Goal: Task Accomplishment & Management: Complete application form

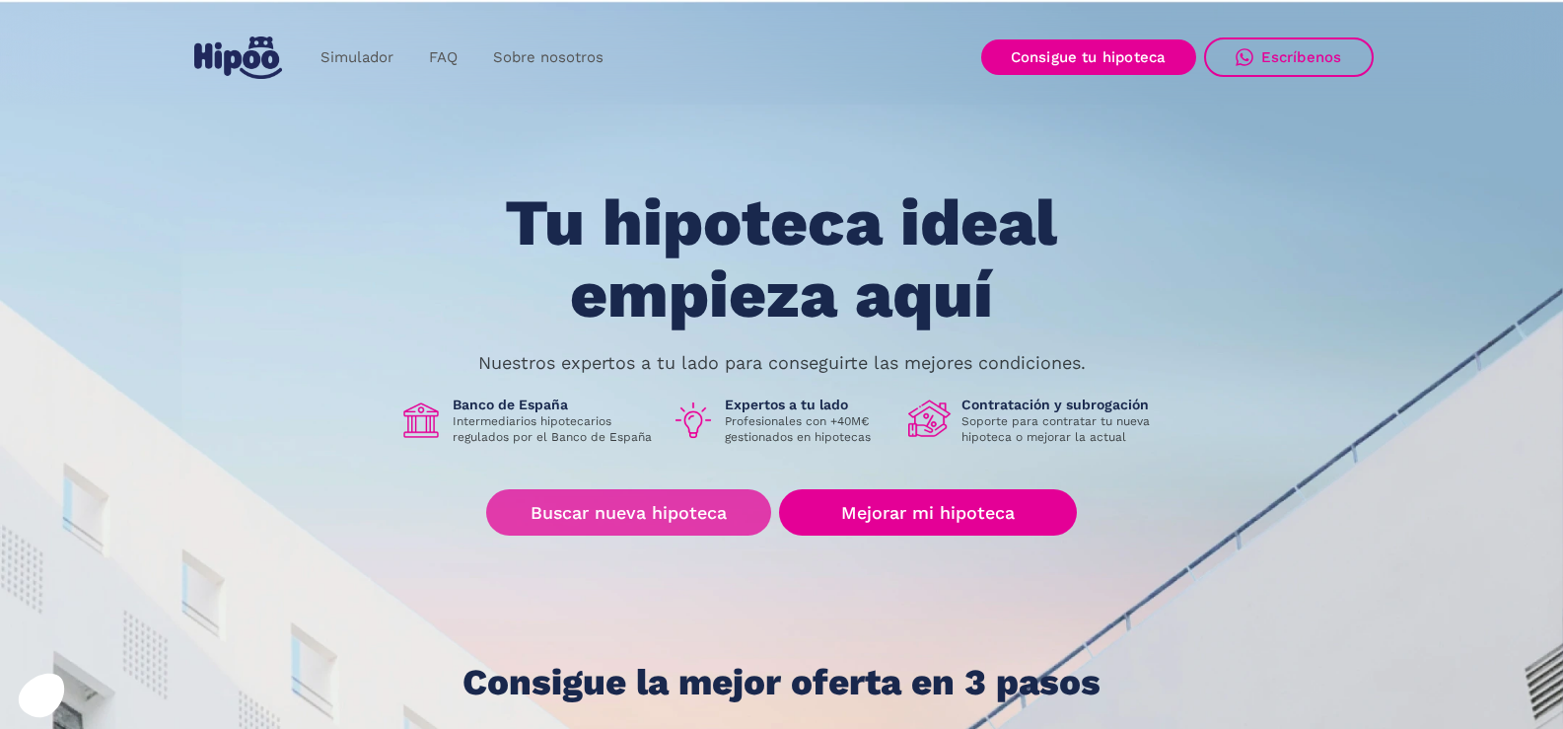
click at [672, 518] on link "Buscar nueva hipoteca" at bounding box center [628, 512] width 285 height 46
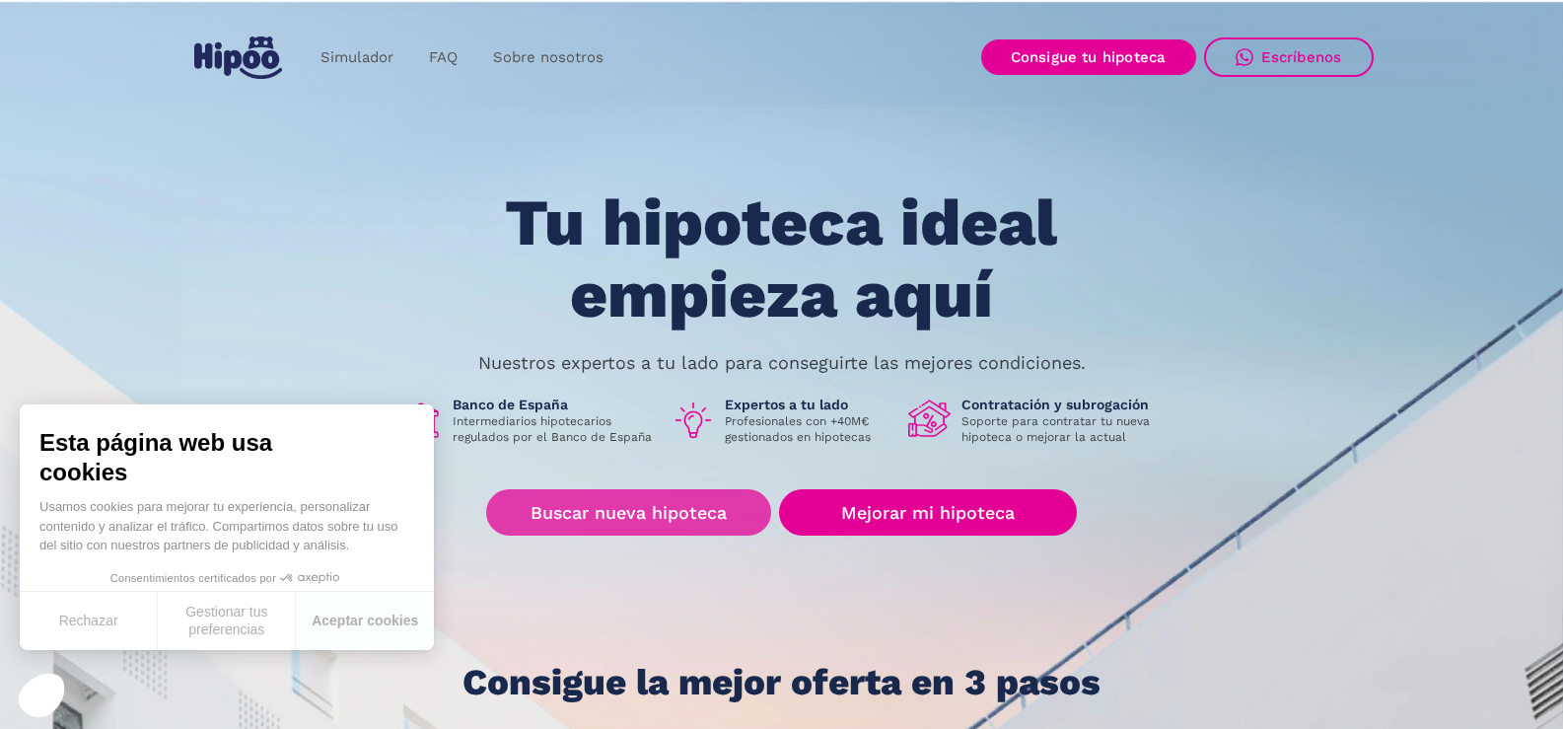
click at [662, 504] on link "Buscar nueva hipoteca" at bounding box center [628, 512] width 285 height 46
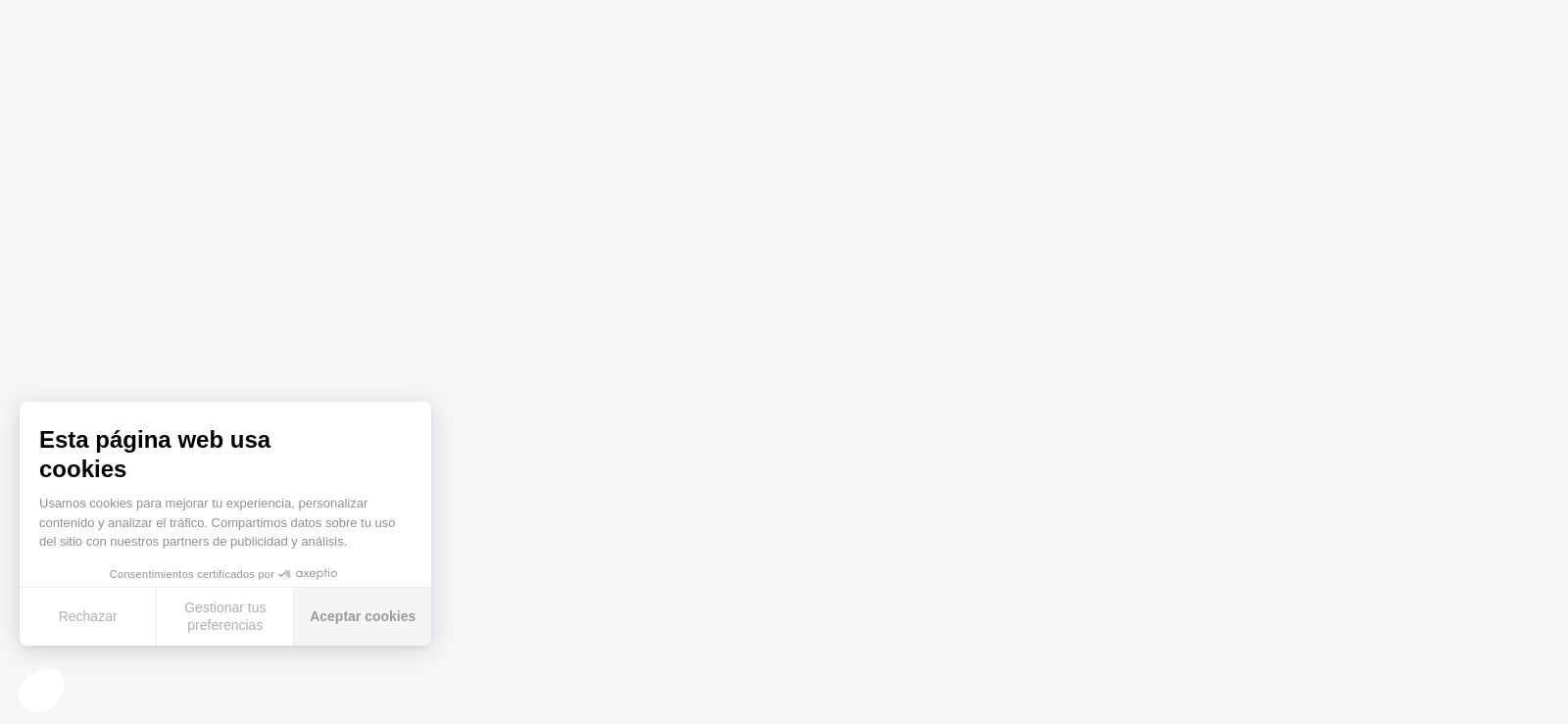
click at [358, 621] on button "Aceptar cookies" at bounding box center [363, 617] width 137 height 58
